Goal: Task Accomplishment & Management: Use online tool/utility

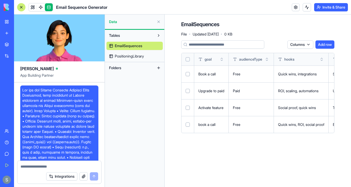
scroll to position [4047, 0]
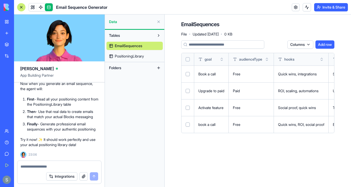
click at [22, 25] on link "My Workspace" at bounding box center [12, 22] width 21 height 10
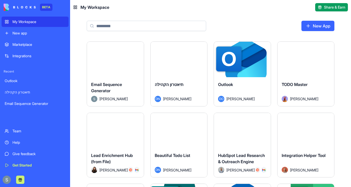
click at [31, 35] on div "New app" at bounding box center [38, 33] width 53 height 5
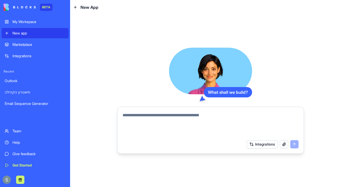
click at [139, 117] on textarea at bounding box center [210, 124] width 176 height 25
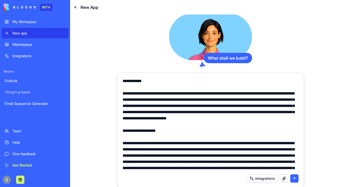
click at [198, 124] on textarea at bounding box center [210, 124] width 176 height 93
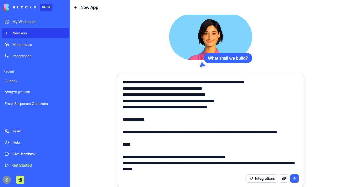
scroll to position [1081, 0]
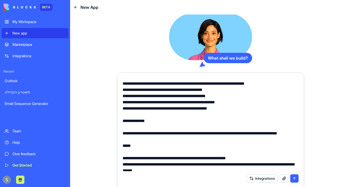
type textarea "**********"
click at [297, 178] on button "submit" at bounding box center [294, 179] width 8 height 8
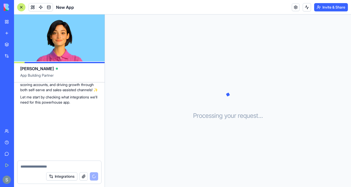
scroll to position [1214, 0]
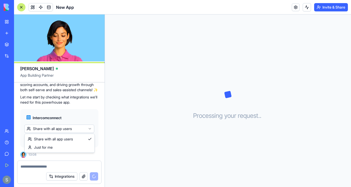
click at [68, 129] on html "BETA My Workspace New app Marketplace Integrations Recent תיאטרון הקהילה Email …" at bounding box center [175, 93] width 351 height 187
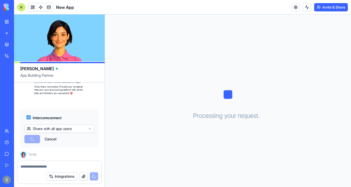
scroll to position [1284, 0]
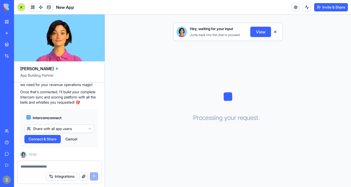
click at [259, 32] on button "View" at bounding box center [260, 32] width 21 height 10
click at [42, 139] on span "Connect & Share" at bounding box center [43, 139] width 28 height 5
click at [258, 33] on button "View" at bounding box center [260, 32] width 21 height 10
click at [45, 164] on textarea at bounding box center [60, 166] width 78 height 5
type textarea "****"
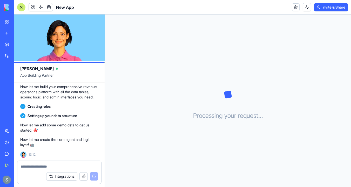
scroll to position [1379, 0]
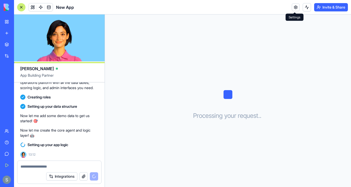
click at [294, 9] on link at bounding box center [296, 7] width 8 height 8
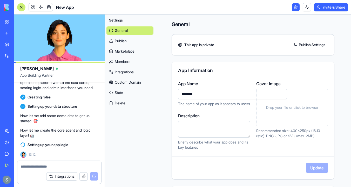
click at [210, 97] on input "*******" at bounding box center [232, 94] width 109 height 10
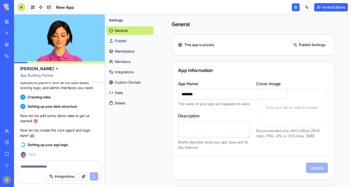
click at [210, 97] on input "*******" at bounding box center [232, 94] width 109 height 10
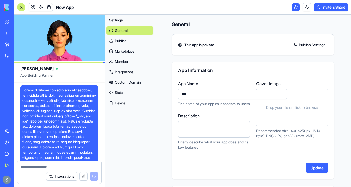
scroll to position [1436, 0]
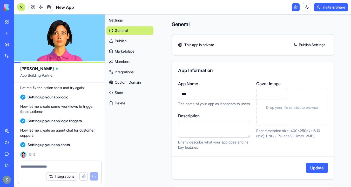
click at [195, 96] on input "***" at bounding box center [232, 94] width 109 height 10
paste input "**********"
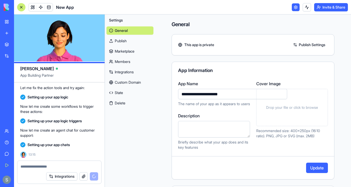
type input "**********"
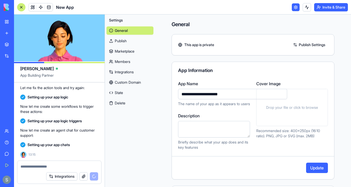
click at [316, 169] on button "Update" at bounding box center [317, 168] width 22 height 10
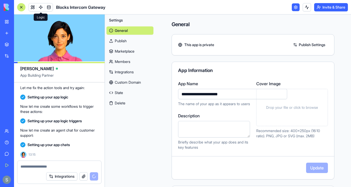
click at [39, 8] on span at bounding box center [40, 7] width 15 height 15
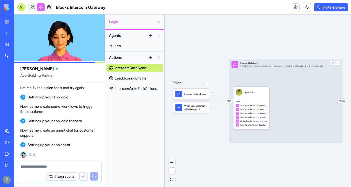
click at [122, 45] on link "Leo" at bounding box center [134, 46] width 56 height 8
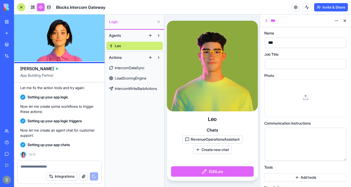
scroll to position [1450, 0]
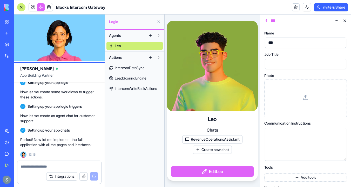
click at [345, 21] on button at bounding box center [344, 21] width 8 height 8
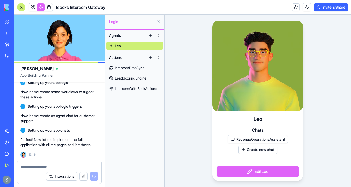
click at [122, 67] on span "IntercomDataSync" at bounding box center [130, 67] width 30 height 5
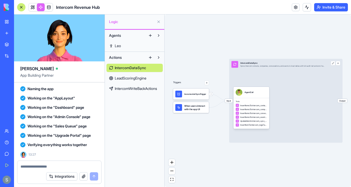
scroll to position [1776, 0]
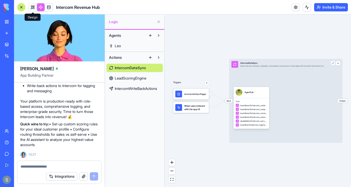
click at [33, 8] on span at bounding box center [32, 7] width 15 height 15
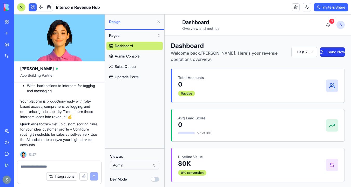
click at [329, 53] on button "Sync Now" at bounding box center [332, 51] width 25 height 9
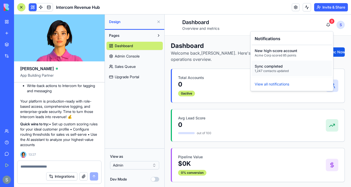
click at [281, 68] on p "Sync completed" at bounding box center [272, 66] width 34 height 5
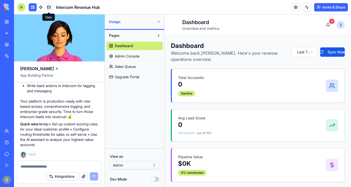
click at [49, 8] on span at bounding box center [49, 7] width 15 height 15
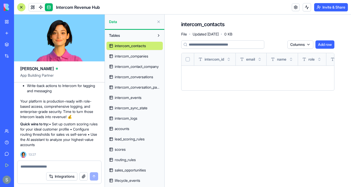
click at [142, 56] on span "intercom_companies" at bounding box center [131, 56] width 33 height 5
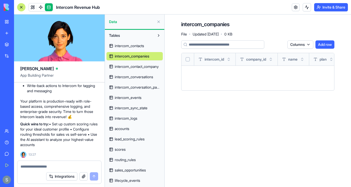
click at [142, 65] on span "intercom_contact_company" at bounding box center [137, 66] width 44 height 5
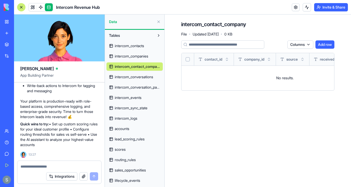
click at [143, 76] on span "intercom_conversations" at bounding box center [134, 76] width 38 height 5
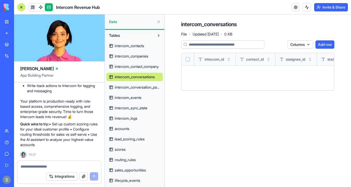
click at [144, 86] on span "intercom_conversation_parts" at bounding box center [137, 87] width 45 height 5
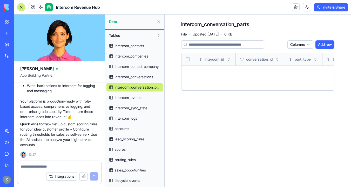
click at [141, 97] on span "intercom_events" at bounding box center [128, 97] width 27 height 5
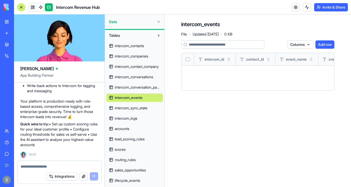
click at [140, 108] on span "intercom_sync_state" at bounding box center [131, 108] width 33 height 5
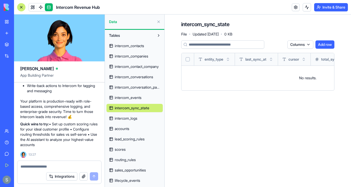
click at [137, 117] on span "intercom_logs" at bounding box center [126, 118] width 23 height 5
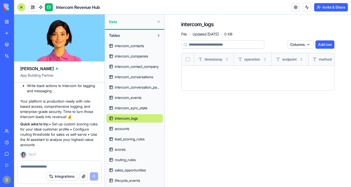
click at [128, 126] on link "accounts" at bounding box center [134, 129] width 56 height 8
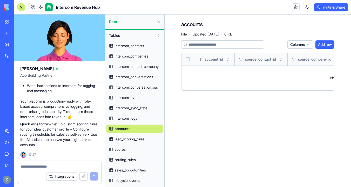
click at [129, 139] on span "lead_scoring_rules" at bounding box center [130, 139] width 30 height 5
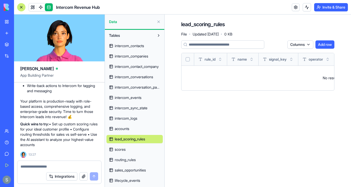
click at [126, 149] on link "scores" at bounding box center [134, 150] width 56 height 8
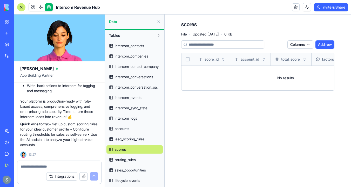
click at [128, 140] on span "lead_scoring_rules" at bounding box center [130, 139] width 30 height 5
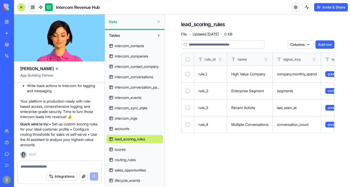
click at [130, 151] on link "scores" at bounding box center [134, 150] width 56 height 8
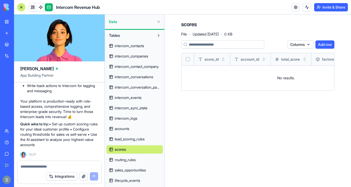
click at [132, 162] on span "routing_rules" at bounding box center [125, 160] width 21 height 5
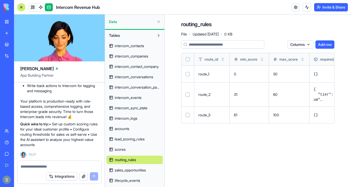
click at [133, 172] on span "sales_opportunities" at bounding box center [130, 170] width 31 height 5
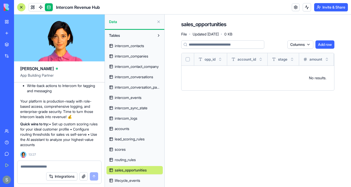
click at [133, 180] on span "lifecycle_events" at bounding box center [127, 180] width 25 height 5
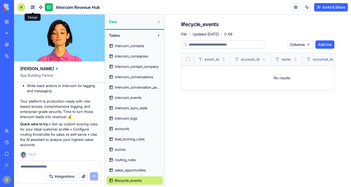
click at [36, 7] on link at bounding box center [33, 7] width 8 height 8
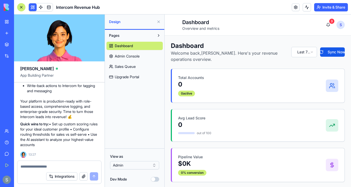
click at [135, 55] on span "Admin Console" at bounding box center [127, 56] width 25 height 5
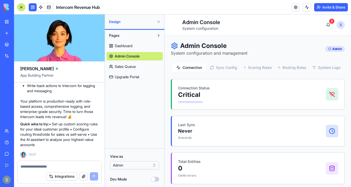
click at [192, 67] on button "Connection" at bounding box center [189, 68] width 34 height 8
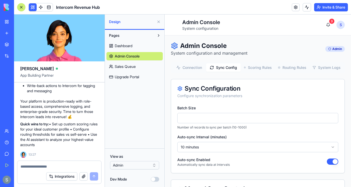
click at [220, 69] on button "Sync Config" at bounding box center [223, 68] width 34 height 8
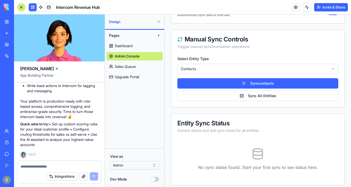
scroll to position [154, 0]
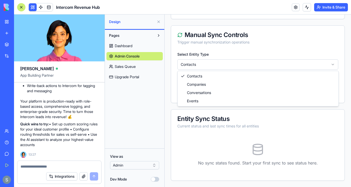
click at [243, 66] on html "Toggle sidebar Admin Console System configuration 3 S [PERSON_NAME] Admin Admin…" at bounding box center [258, 23] width 186 height 327
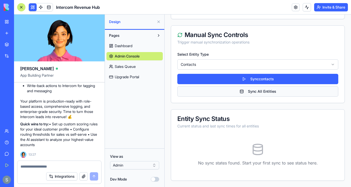
click at [248, 92] on button "Sync All Entities" at bounding box center [257, 91] width 161 height 10
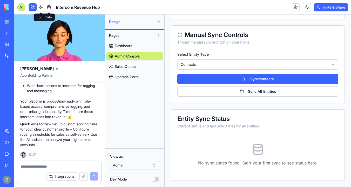
click at [50, 7] on link at bounding box center [49, 7] width 8 height 8
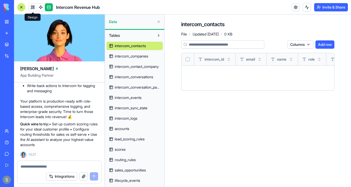
click at [32, 8] on link at bounding box center [33, 7] width 8 height 8
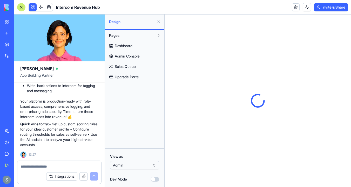
click at [55, 164] on textarea at bounding box center [60, 166] width 78 height 5
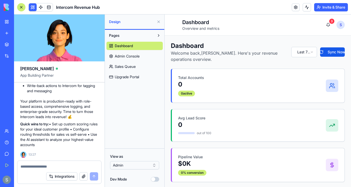
click at [135, 55] on span "Admin Console" at bounding box center [127, 56] width 25 height 5
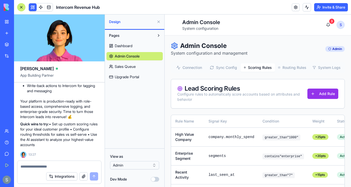
click at [261, 69] on button "Scoring Rules" at bounding box center [258, 68] width 34 height 8
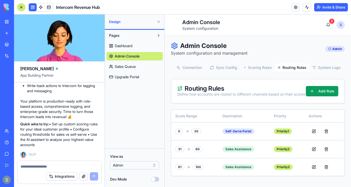
click at [294, 70] on button "Routing Rules" at bounding box center [292, 68] width 34 height 8
click at [319, 71] on button "System Logs" at bounding box center [326, 68] width 34 height 8
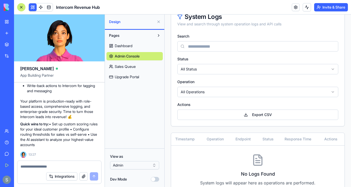
scroll to position [85, 0]
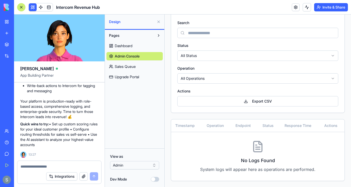
click at [41, 166] on textarea at bounding box center [60, 166] width 78 height 5
click at [134, 46] on link "Dashboard" at bounding box center [134, 46] width 56 height 8
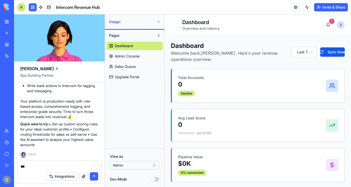
click at [38, 167] on textarea "***" at bounding box center [60, 166] width 78 height 5
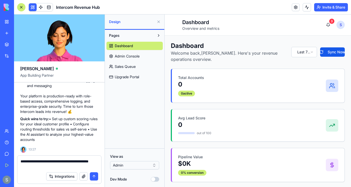
type textarea "**********"
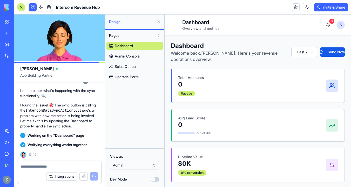
scroll to position [2042, 0]
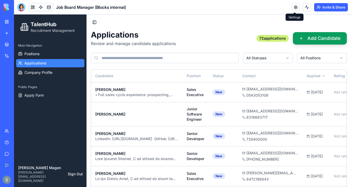
click at [294, 6] on link at bounding box center [296, 7] width 8 height 8
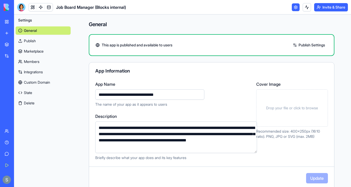
click at [39, 73] on link "Integrations" at bounding box center [43, 72] width 55 height 8
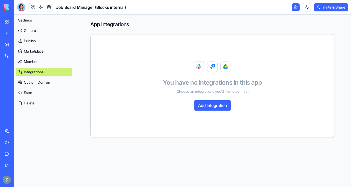
click at [207, 107] on button "Add Integration" at bounding box center [212, 105] width 37 height 10
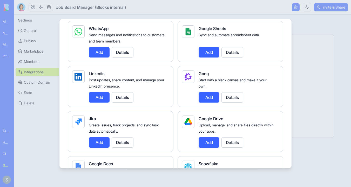
scroll to position [385, 0]
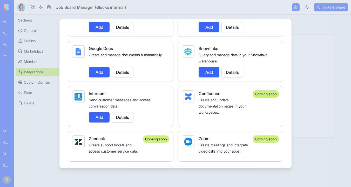
click at [43, 122] on div at bounding box center [175, 93] width 351 height 187
